Goal: Information Seeking & Learning: Find specific fact

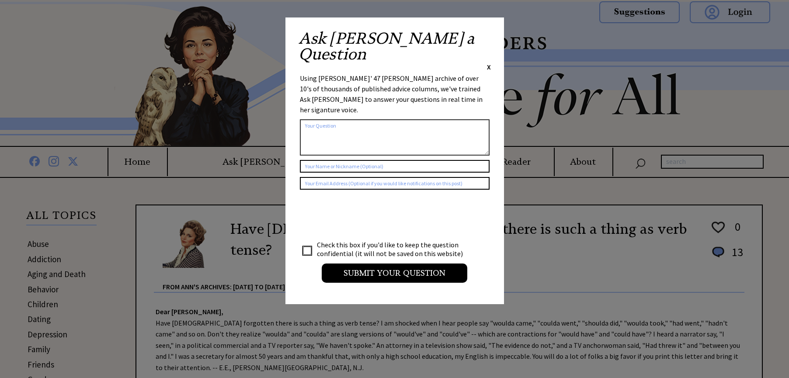
click at [490, 63] on span "X" at bounding box center [489, 67] width 4 height 9
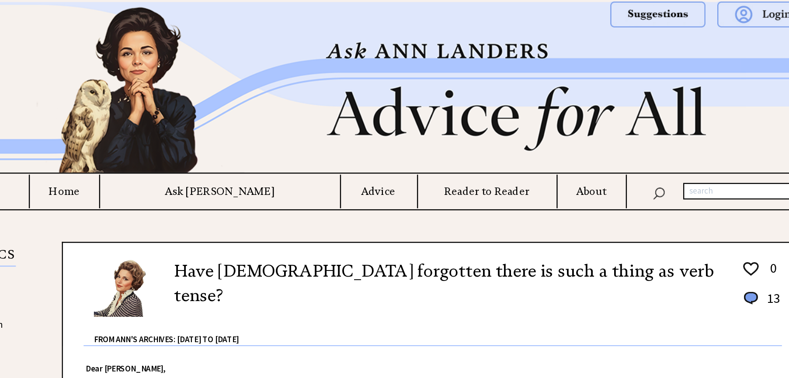
click at [673, 165] on input "text" at bounding box center [712, 162] width 103 height 14
type input "10 ways to grow old gracefully"
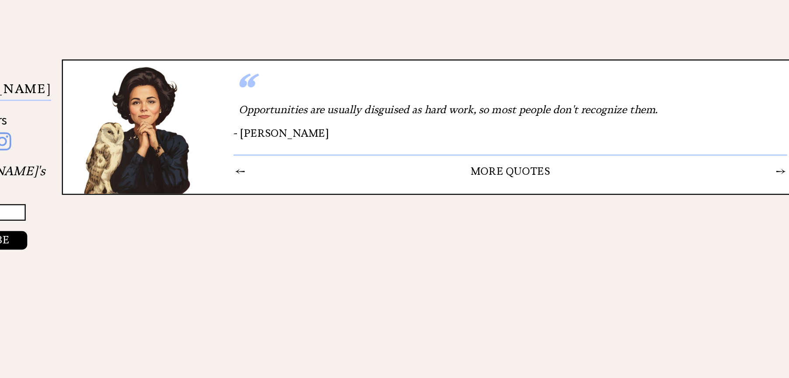
scroll to position [1394, 0]
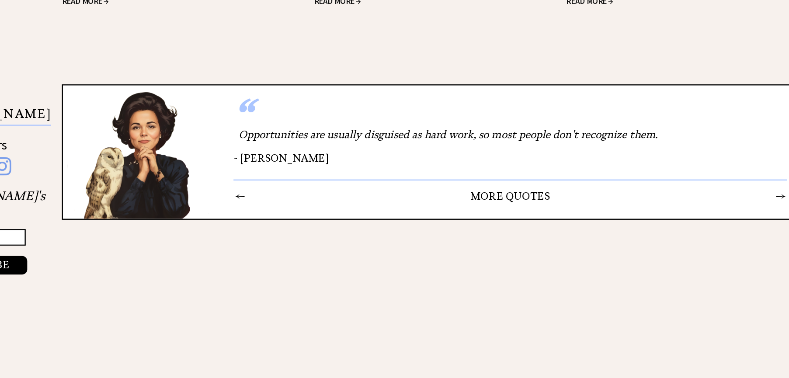
click at [530, 164] on center "MORE QUOTES" at bounding box center [514, 169] width 365 height 10
click at [742, 163] on td "→" at bounding box center [743, 168] width 9 height 11
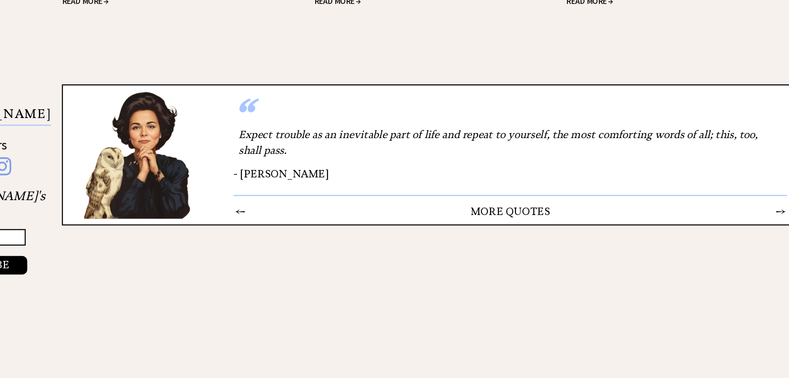
click at [742, 169] on table "← MORE QUOTES →" at bounding box center [515, 179] width 468 height 20
click at [557, 169] on table "← MORE QUOTES →" at bounding box center [515, 179] width 468 height 20
